Goal: Find contact information: Find contact information

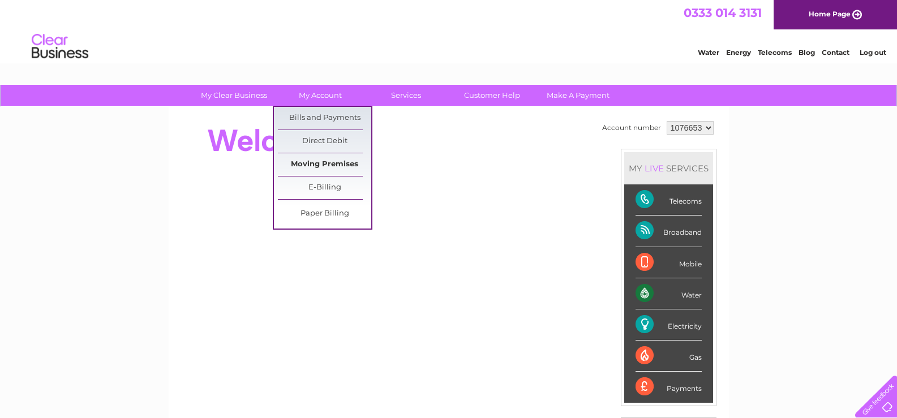
click at [319, 166] on link "Moving Premises" at bounding box center [324, 164] width 93 height 23
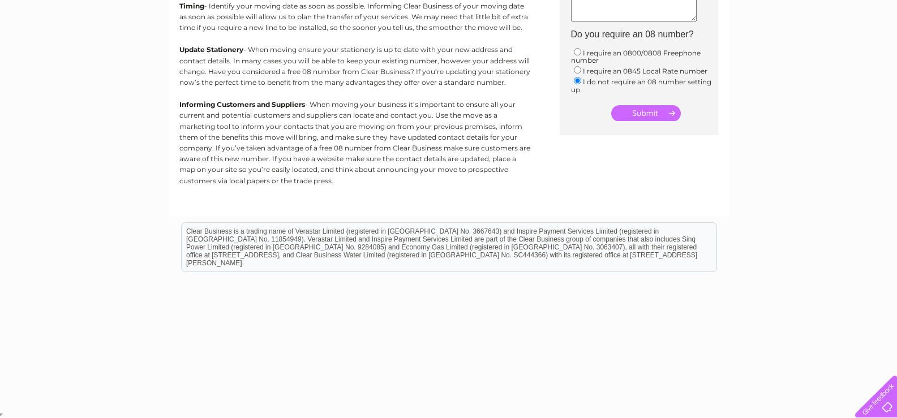
scroll to position [112, 0]
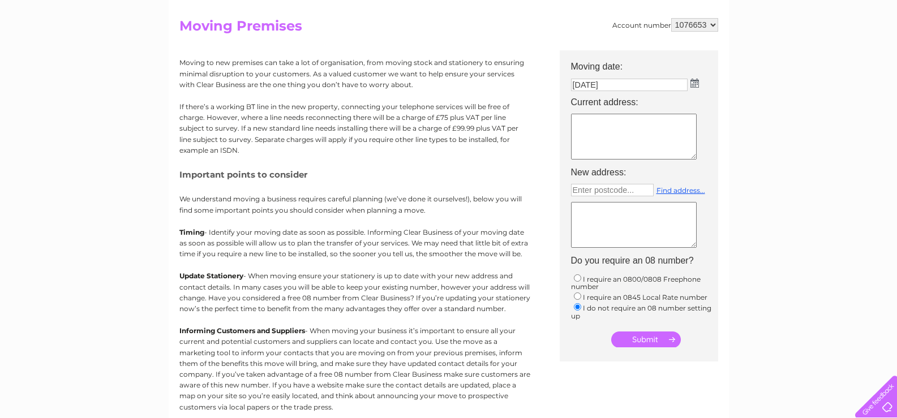
click at [695, 84] on img at bounding box center [695, 83] width 8 height 9
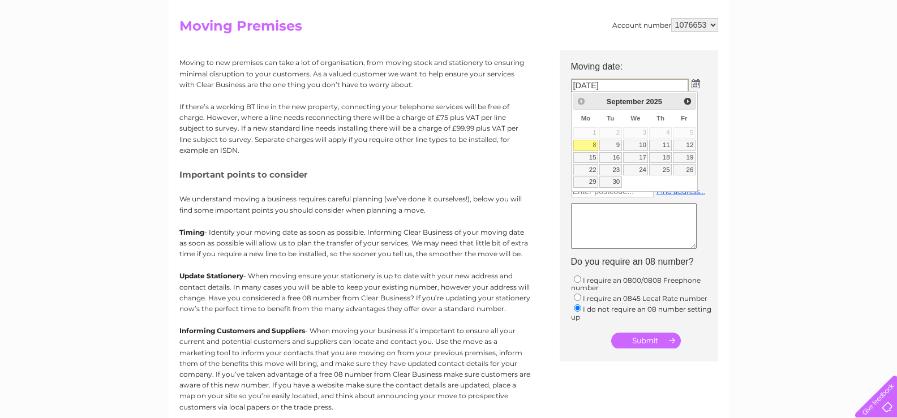
click at [582, 103] on div "Prev Next September 2025" at bounding box center [634, 101] width 123 height 17
click at [576, 101] on div "Prev Next September 2025" at bounding box center [634, 101] width 123 height 17
click at [584, 101] on div "Prev Next September 2025" at bounding box center [634, 101] width 123 height 17
click at [776, 62] on div "My Clear Business Login Details My Details My Preferences Link Account My Accou…" at bounding box center [448, 305] width 897 height 664
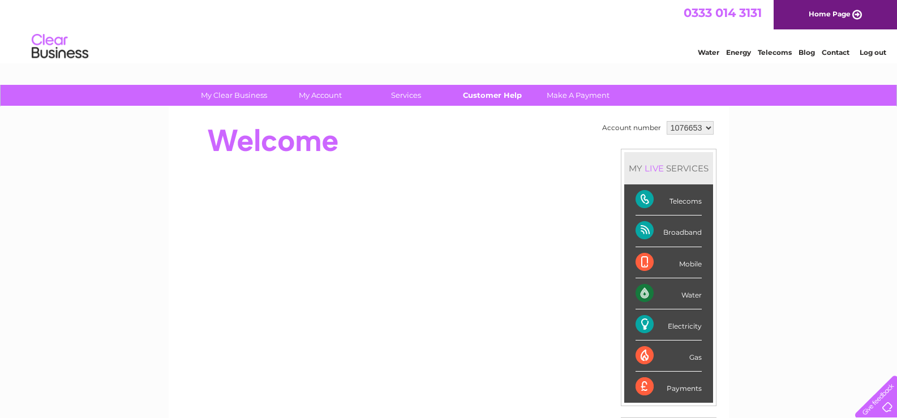
click at [482, 103] on link "Customer Help" at bounding box center [492, 95] width 93 height 21
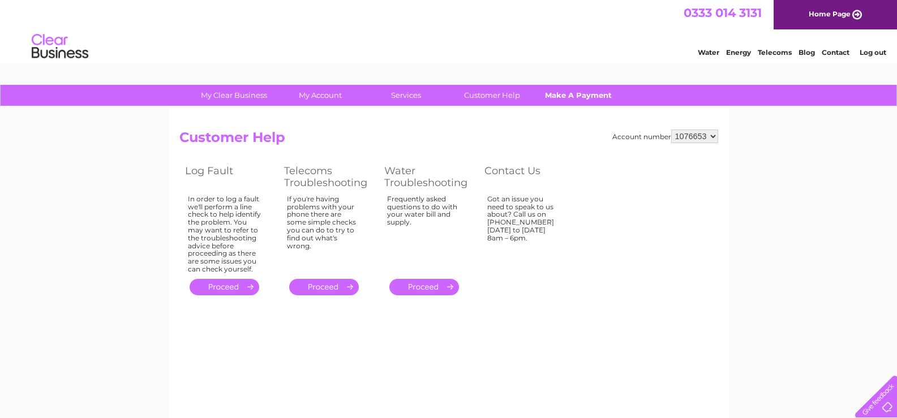
click at [580, 93] on link "Make A Payment" at bounding box center [578, 95] width 93 height 21
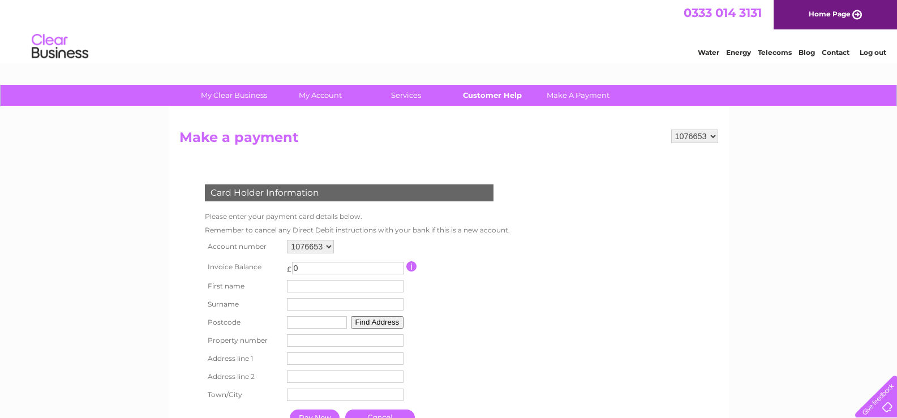
click at [502, 96] on link "Customer Help" at bounding box center [492, 95] width 93 height 21
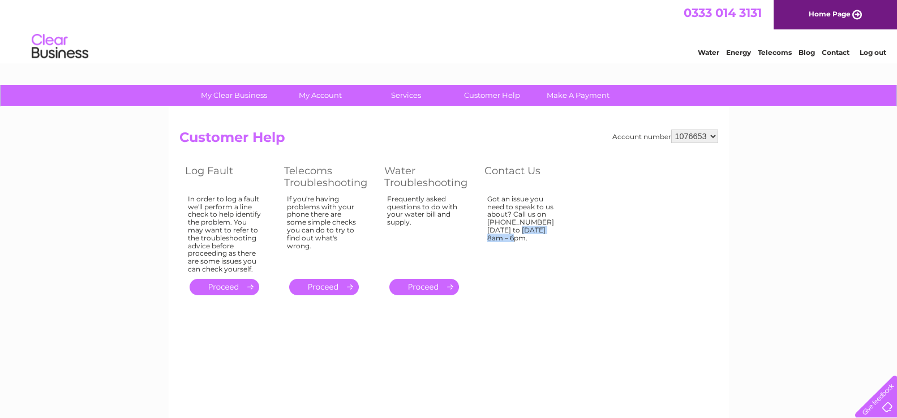
drag, startPoint x: 489, startPoint y: 219, endPoint x: 536, endPoint y: 224, distance: 46.6
click at [536, 224] on div "Got an issue you need to speak to us about? Call us on [PHONE_NUMBER] [DATE] to…" at bounding box center [524, 232] width 74 height 74
